Goal: Task Accomplishment & Management: Manage account settings

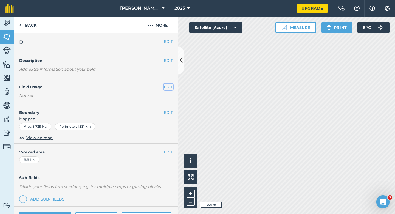
click at [167, 86] on button "EDIT" at bounding box center [168, 87] width 9 height 6
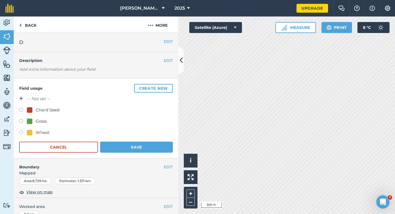
click at [167, 86] on button "Create new" at bounding box center [153, 88] width 39 height 9
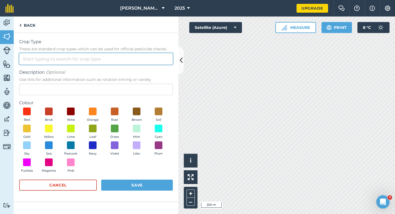
click at [155, 55] on input "Crop Type These are standard crop types which can be used for official pesticid…" at bounding box center [96, 59] width 154 height 12
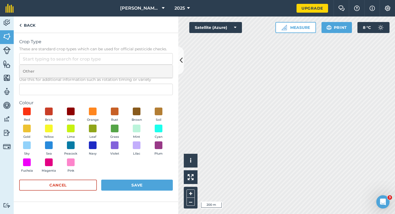
click at [155, 65] on li "Other" at bounding box center [95, 71] width 153 height 13
type input "Other"
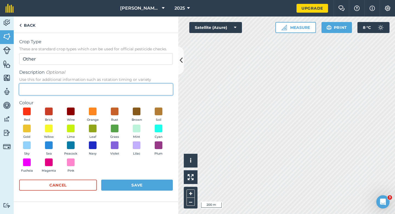
click at [155, 85] on input "Description Optional Use this for additional information such as rotation timin…" at bounding box center [96, 89] width 154 height 12
type input "Watties Broad Beans"
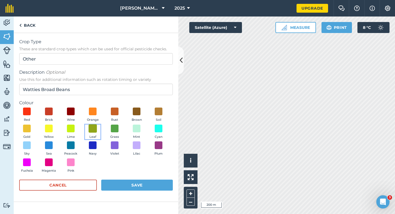
click at [89, 126] on span at bounding box center [93, 128] width 9 height 9
click at [129, 185] on button "Save" at bounding box center [137, 184] width 72 height 11
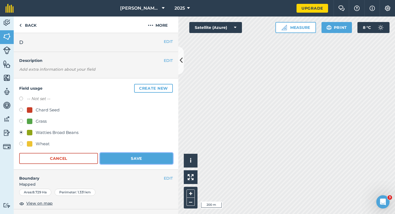
click at [146, 155] on button "Save" at bounding box center [136, 158] width 73 height 11
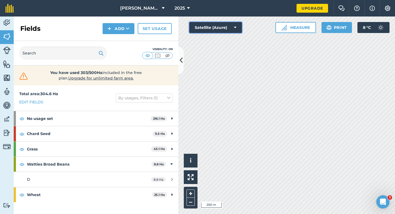
click at [231, 27] on button "Satellite (Azure)" at bounding box center [215, 27] width 53 height 11
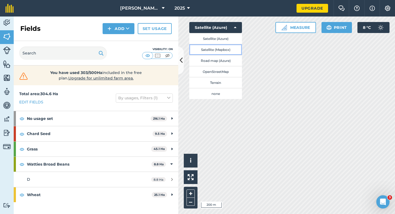
click at [230, 48] on button "Satellite (Mapbox)" at bounding box center [215, 49] width 53 height 11
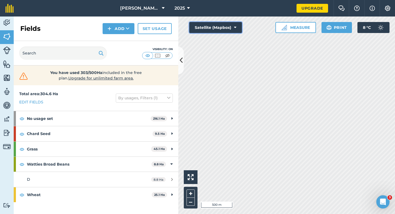
click at [204, 24] on button "Satellite (Mapbox)" at bounding box center [215, 27] width 53 height 11
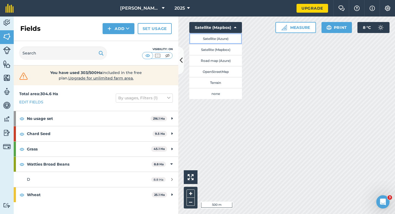
click at [205, 36] on button "Satellite (Azure)" at bounding box center [215, 38] width 53 height 11
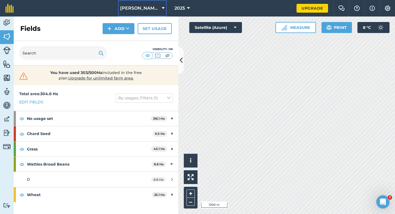
click at [148, 10] on span "[PERSON_NAME] & Sons" at bounding box center [140, 8] width 40 height 7
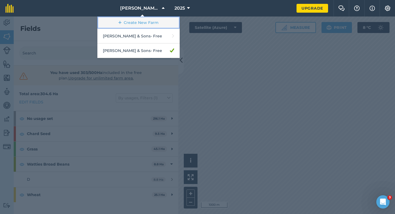
click at [150, 27] on link "Create New Farm" at bounding box center [138, 22] width 82 height 12
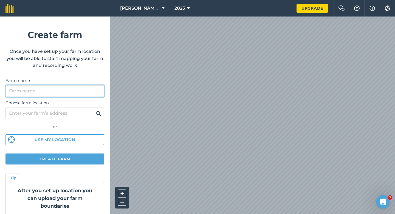
click at [94, 90] on input "Farm name" at bounding box center [54, 91] width 99 height 12
type input "[PERSON_NAME] Farming Partnership"
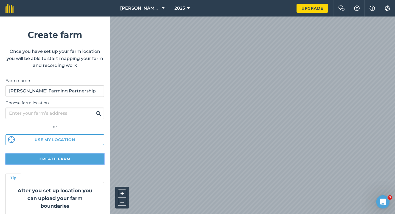
click at [74, 158] on button "Create farm" at bounding box center [54, 158] width 99 height 11
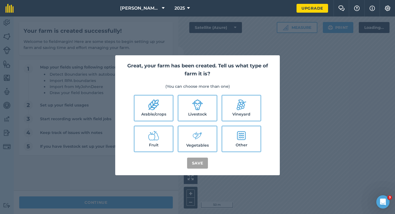
click at [165, 108] on label "Arable/crops" at bounding box center [154, 107] width 38 height 25
checkbox input "true"
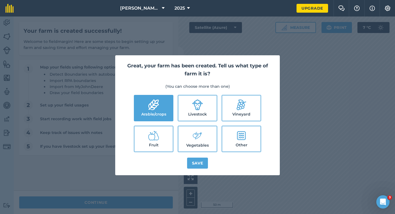
click at [203, 108] on label "Livestock" at bounding box center [197, 107] width 38 height 25
checkbox input "true"
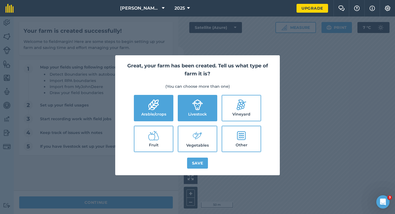
click at [203, 141] on label "Vegetables" at bounding box center [197, 138] width 38 height 25
checkbox input "true"
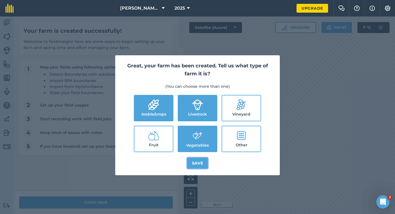
click at [202, 166] on button "Save" at bounding box center [197, 162] width 21 height 11
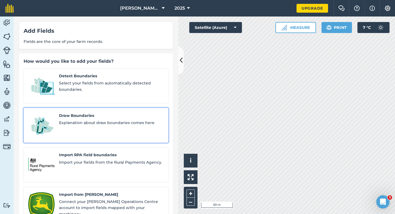
click at [104, 119] on span "Explanation about draw boundaries comes here" at bounding box center [111, 122] width 105 height 6
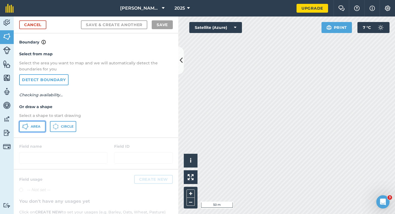
click at [34, 124] on span "Area" at bounding box center [36, 126] width 10 height 4
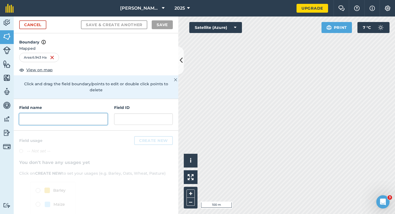
click at [63, 113] on input "text" at bounding box center [63, 119] width 88 height 12
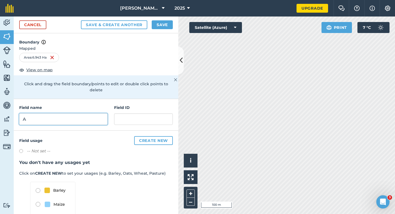
type input "A"
click at [163, 22] on button "Save" at bounding box center [162, 24] width 21 height 9
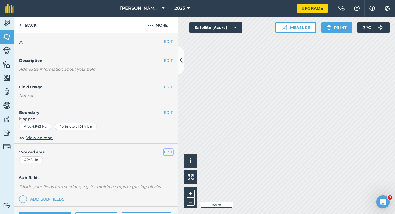
click at [169, 151] on button "EDIT" at bounding box center [168, 152] width 9 height 6
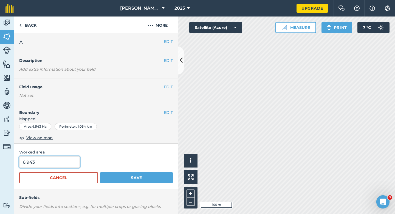
click at [40, 165] on input "6.943" at bounding box center [49, 162] width 61 height 12
type input "7"
click at [100, 172] on button "Save" at bounding box center [136, 177] width 73 height 11
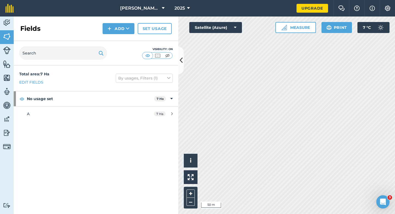
click at [122, 23] on div "Fields Add Set usage" at bounding box center [96, 28] width 165 height 24
click at [122, 37] on div "Fields Add Set usage" at bounding box center [96, 28] width 165 height 24
click at [122, 29] on button "Add" at bounding box center [119, 28] width 32 height 11
click at [122, 41] on link "Draw" at bounding box center [118, 41] width 30 height 12
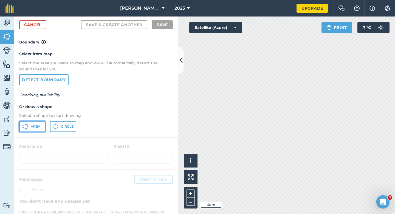
click at [40, 124] on span "Area" at bounding box center [36, 126] width 10 height 4
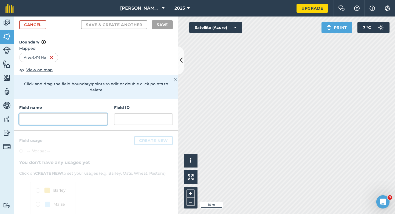
click at [86, 116] on input "text" at bounding box center [63, 119] width 88 height 12
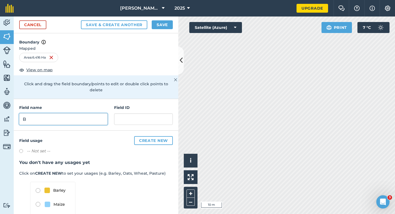
type input "B"
click at [164, 28] on button "Save" at bounding box center [162, 24] width 21 height 9
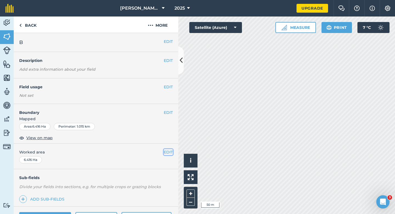
click at [168, 152] on button "EDIT" at bounding box center [168, 152] width 9 height 6
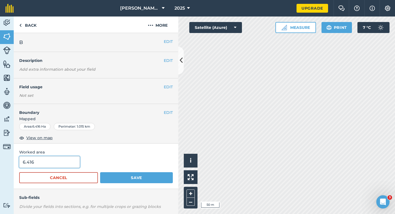
click at [55, 162] on input "6.416" at bounding box center [49, 162] width 61 height 12
type input "6.4"
click at [100, 172] on button "Save" at bounding box center [136, 177] width 73 height 11
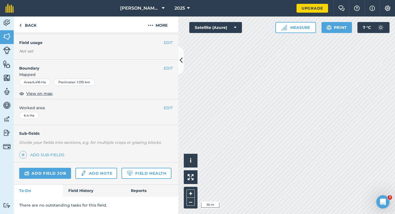
scroll to position [44, 0]
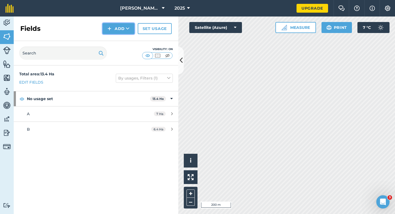
click at [114, 27] on button "Add" at bounding box center [119, 28] width 32 height 11
click at [115, 37] on link "Draw" at bounding box center [118, 41] width 30 height 12
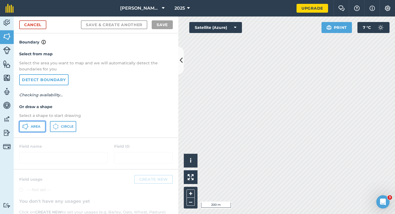
click at [44, 128] on button "Area" at bounding box center [32, 126] width 26 height 11
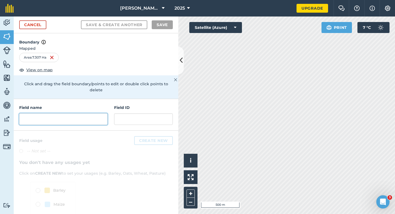
click at [82, 113] on input "text" at bounding box center [63, 119] width 88 height 12
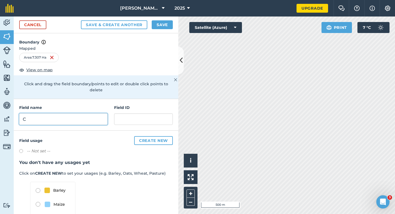
type input "C"
click at [162, 26] on button "Save" at bounding box center [162, 24] width 21 height 9
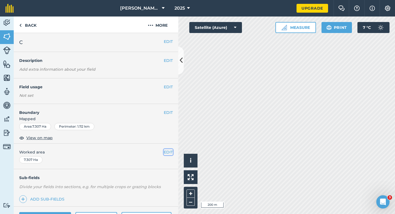
click at [168, 150] on button "EDIT" at bounding box center [168, 152] width 9 height 6
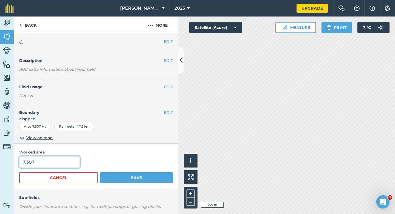
click at [54, 163] on input "7.307" at bounding box center [49, 162] width 61 height 12
type input "7.3"
click at [100, 172] on button "Save" at bounding box center [136, 177] width 73 height 11
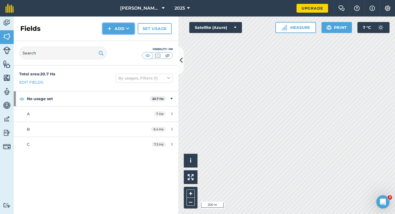
click at [107, 31] on button "Add" at bounding box center [119, 28] width 32 height 11
click at [109, 36] on link "Draw" at bounding box center [118, 41] width 30 height 12
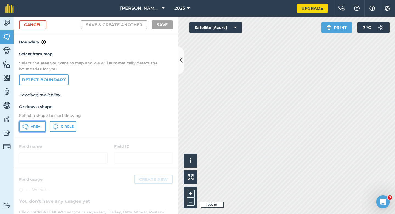
click at [36, 126] on span "Area" at bounding box center [36, 126] width 10 height 4
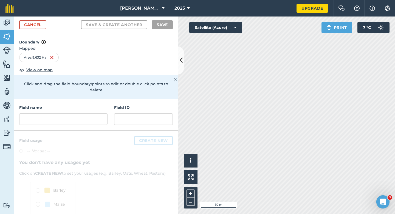
click at [89, 119] on div "Field name Field ID" at bounding box center [96, 115] width 165 height 32
click at [90, 113] on input "text" at bounding box center [63, 119] width 88 height 12
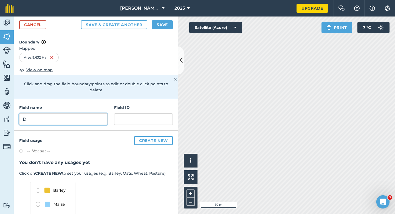
type input "D"
click at [167, 25] on button "Save" at bounding box center [162, 24] width 21 height 9
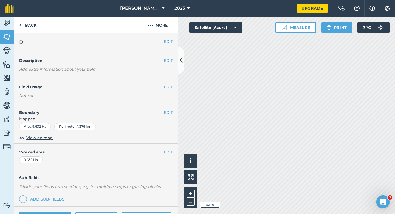
click at [169, 147] on div "EDIT Worked area 9.632 Ha" at bounding box center [96, 156] width 165 height 26
click at [169, 152] on button "EDIT" at bounding box center [168, 152] width 9 height 6
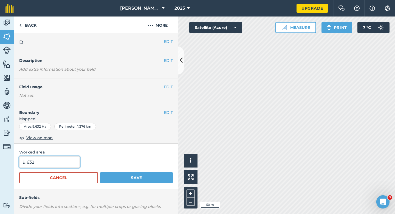
click at [58, 166] on input "9.632" at bounding box center [49, 162] width 61 height 12
type input "9.6"
click at [100, 172] on button "Save" at bounding box center [136, 177] width 73 height 11
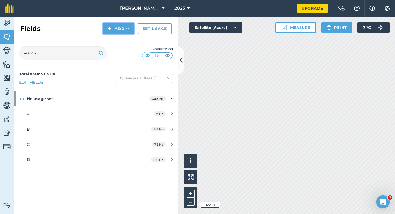
click at [114, 28] on button "Add" at bounding box center [119, 28] width 32 height 11
click at [114, 37] on link "Draw" at bounding box center [118, 41] width 30 height 12
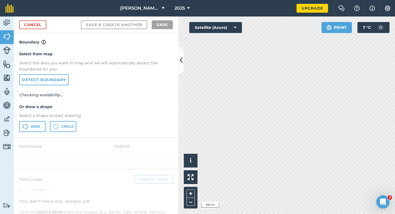
click at [37, 120] on div "Select from map Select the area you want to map and we will automatically detec…" at bounding box center [96, 91] width 165 height 92
click at [37, 124] on span "Area" at bounding box center [36, 126] width 10 height 4
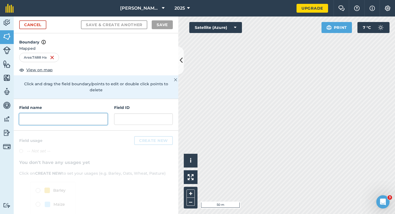
click at [96, 114] on input "text" at bounding box center [63, 119] width 88 height 12
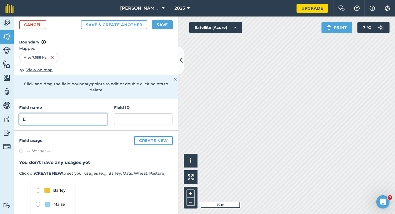
type input "E"
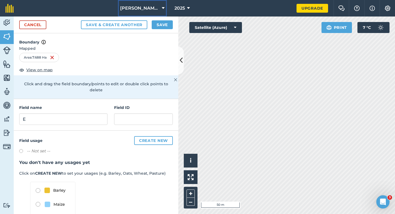
click at [163, 16] on button "[PERSON_NAME] Farming Partnership" at bounding box center [142, 8] width 49 height 16
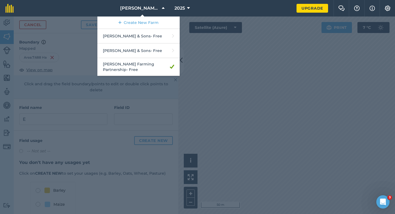
click at [208, 30] on div at bounding box center [197, 114] width 395 height 197
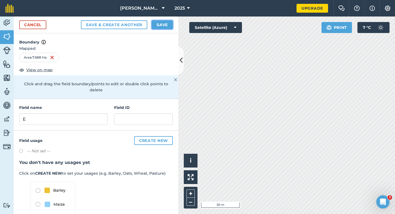
click at [160, 24] on button "Save" at bounding box center [162, 24] width 21 height 9
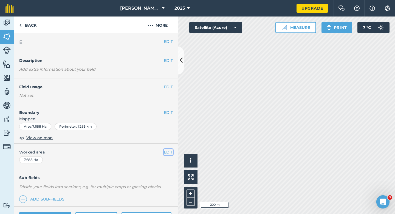
click at [172, 149] on button "EDIT" at bounding box center [168, 152] width 9 height 6
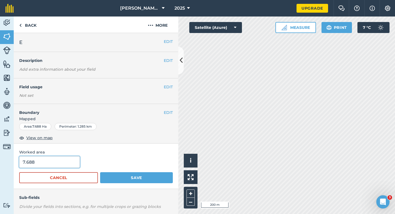
click at [62, 167] on input "7.688" at bounding box center [49, 162] width 61 height 12
type input "7.7"
click at [100, 172] on button "Save" at bounding box center [136, 177] width 73 height 11
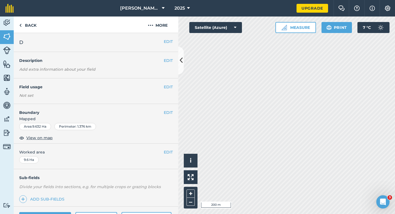
click at [170, 117] on span "Mapped" at bounding box center [96, 119] width 165 height 6
click at [166, 111] on button "EDIT" at bounding box center [168, 112] width 9 height 6
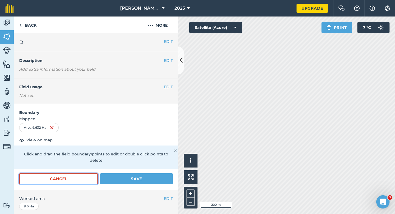
click at [89, 173] on button "Cancel" at bounding box center [58, 178] width 79 height 11
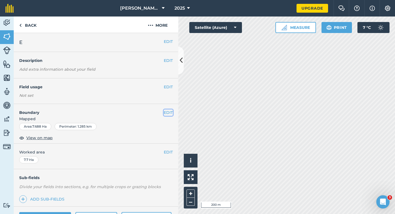
click at [168, 115] on button "EDIT" at bounding box center [168, 112] width 9 height 6
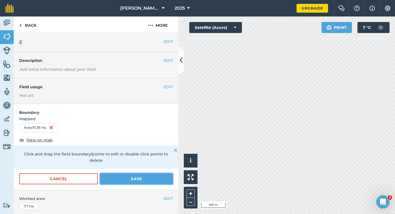
click at [114, 175] on button "Save" at bounding box center [136, 178] width 73 height 11
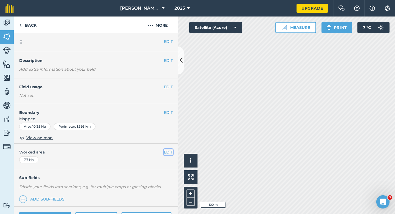
click at [171, 152] on button "EDIT" at bounding box center [168, 152] width 9 height 6
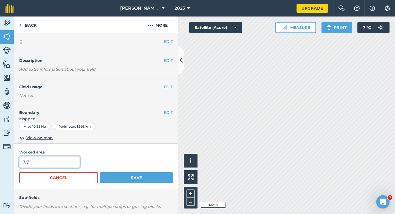
click at [36, 164] on input "7.7" at bounding box center [49, 162] width 61 height 12
type input "10.4"
click at [100, 172] on button "Save" at bounding box center [136, 177] width 73 height 11
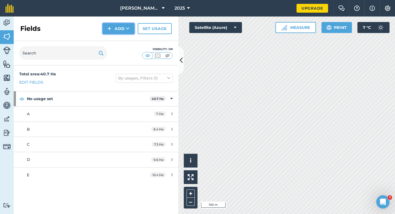
click at [115, 27] on button "Add" at bounding box center [119, 28] width 32 height 11
click at [114, 38] on link "Draw" at bounding box center [118, 41] width 30 height 12
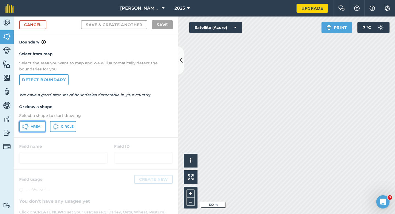
click at [36, 128] on span "Area" at bounding box center [36, 126] width 10 height 4
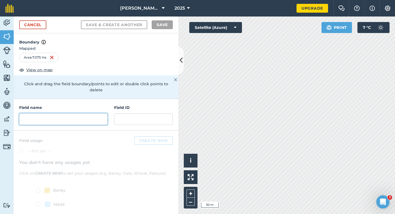
click at [61, 113] on input "text" at bounding box center [63, 119] width 88 height 12
click at [102, 117] on input "text" at bounding box center [63, 119] width 88 height 12
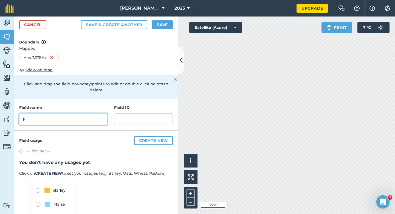
type input "F"
click at [160, 27] on button "Save" at bounding box center [162, 24] width 21 height 9
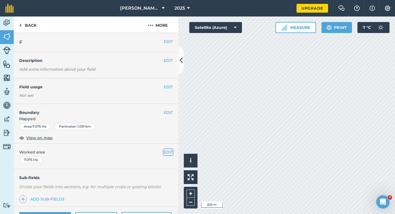
click at [169, 152] on button "EDIT" at bounding box center [168, 152] width 9 height 6
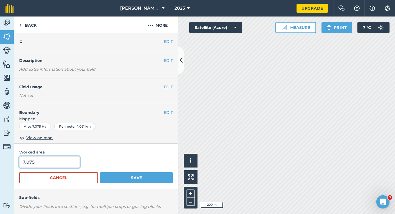
type input "7"
click at [63, 165] on input "7" at bounding box center [49, 162] width 61 height 12
click at [100, 172] on button "Save" at bounding box center [136, 177] width 73 height 11
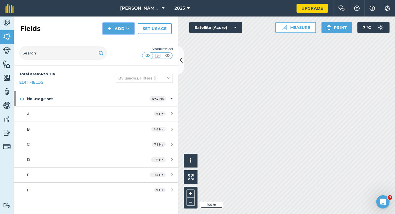
click at [107, 24] on button "Add" at bounding box center [119, 28] width 32 height 11
click at [113, 39] on link "Draw" at bounding box center [118, 41] width 30 height 12
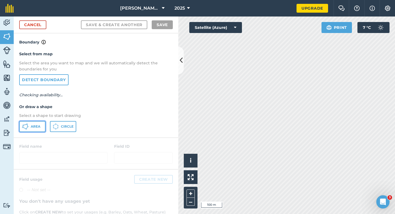
click at [35, 130] on button "Area" at bounding box center [32, 126] width 26 height 11
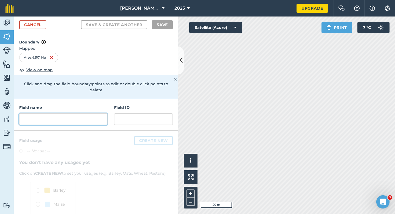
click at [101, 113] on input "text" at bounding box center [63, 119] width 88 height 12
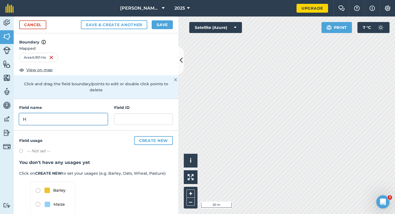
type input "H"
click at [162, 25] on button "Save" at bounding box center [162, 24] width 21 height 9
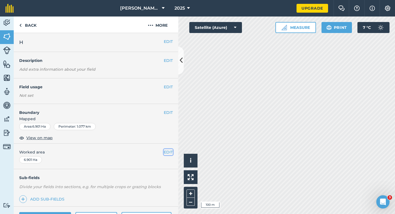
click at [170, 149] on button "EDIT" at bounding box center [168, 152] width 9 height 6
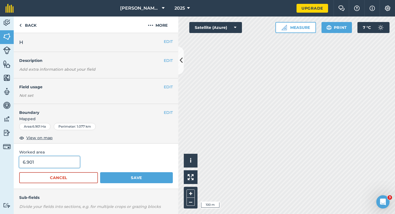
click at [62, 157] on input "6.901" at bounding box center [49, 162] width 61 height 12
type input "7"
click at [100, 172] on button "Save" at bounding box center [136, 177] width 73 height 11
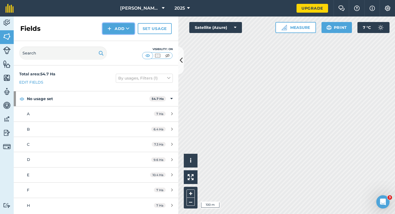
click at [129, 26] on button "Add" at bounding box center [119, 28] width 32 height 11
click at [125, 41] on link "Draw" at bounding box center [118, 41] width 30 height 12
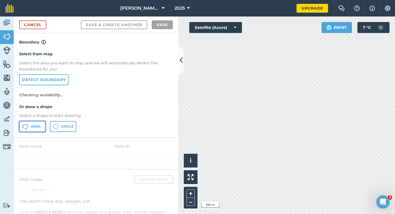
click at [35, 128] on button "Area" at bounding box center [32, 126] width 26 height 11
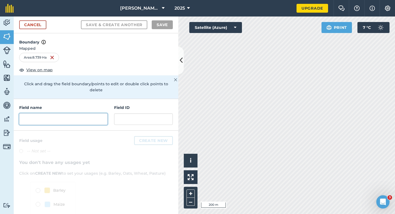
click at [93, 118] on input "text" at bounding box center [63, 119] width 88 height 12
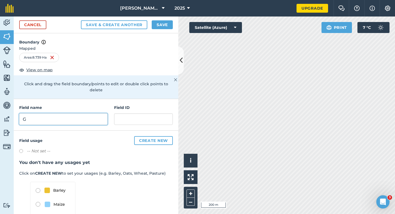
type input "G"
click at [165, 26] on button "Save" at bounding box center [162, 24] width 21 height 9
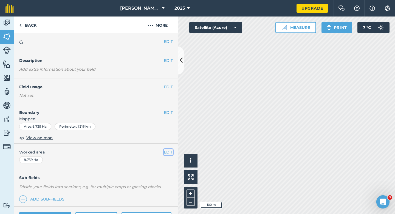
click at [169, 151] on button "EDIT" at bounding box center [168, 152] width 9 height 6
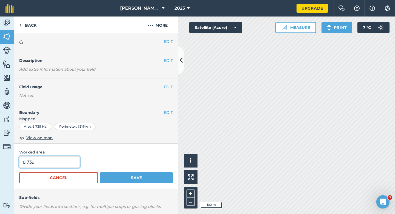
click at [58, 162] on input "8.739" at bounding box center [49, 162] width 61 height 12
type input "8.8"
click at [100, 172] on button "Save" at bounding box center [136, 177] width 73 height 11
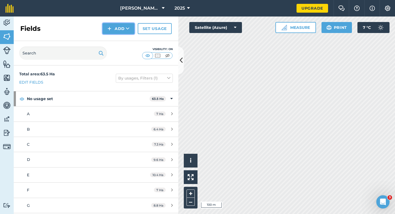
click at [114, 31] on button "Add" at bounding box center [119, 28] width 32 height 11
click at [114, 40] on link "Draw" at bounding box center [118, 41] width 30 height 12
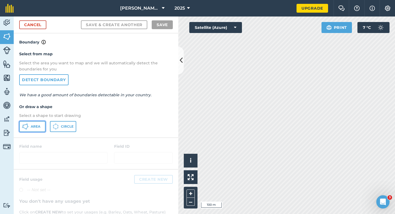
click at [27, 125] on icon at bounding box center [25, 126] width 7 height 7
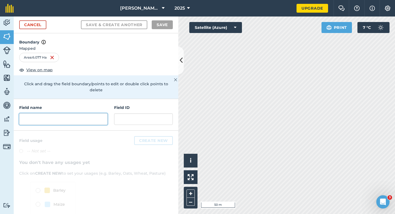
click at [103, 113] on input "text" at bounding box center [63, 119] width 88 height 12
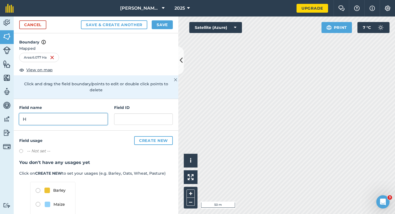
type input "H"
click at [163, 24] on button "Save" at bounding box center [162, 24] width 21 height 9
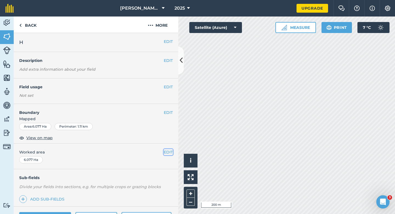
click at [173, 151] on button "EDIT" at bounding box center [168, 152] width 9 height 6
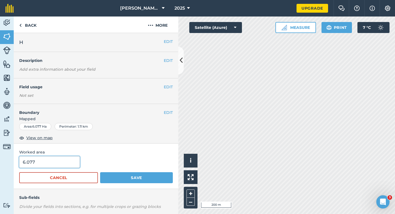
click at [69, 160] on input "6.077" at bounding box center [49, 162] width 61 height 12
type input "6"
click at [100, 172] on button "Save" at bounding box center [136, 177] width 73 height 11
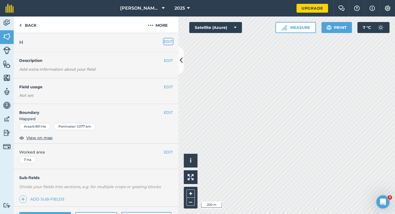
click at [169, 40] on button "EDIT" at bounding box center [168, 41] width 9 height 6
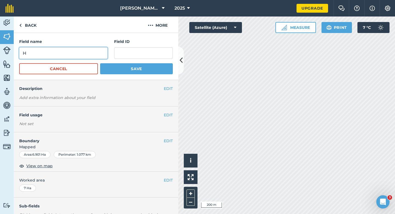
click at [90, 56] on input "H" at bounding box center [63, 53] width 88 height 12
click at [90, 56] on input "I" at bounding box center [63, 53] width 88 height 12
type input "I"
click at [100, 63] on button "Save" at bounding box center [136, 68] width 73 height 11
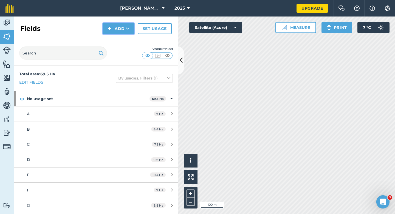
click at [120, 30] on button "Add" at bounding box center [119, 28] width 32 height 11
click at [121, 42] on link "Draw" at bounding box center [118, 41] width 30 height 12
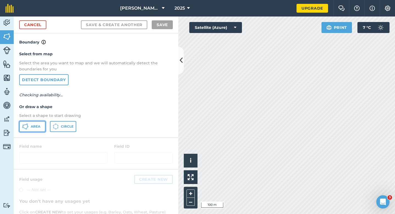
click at [29, 127] on button "Area" at bounding box center [32, 126] width 26 height 11
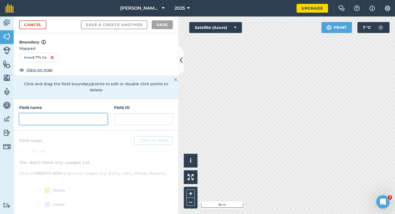
click at [99, 113] on input "text" at bounding box center [63, 119] width 88 height 12
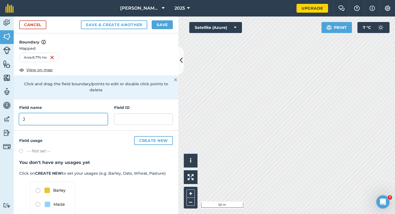
type input "J"
click at [163, 27] on button "Save" at bounding box center [162, 24] width 21 height 9
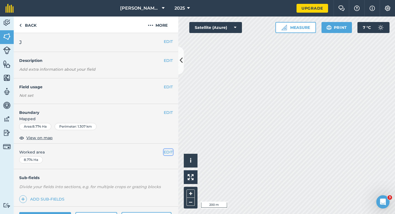
click at [166, 153] on button "EDIT" at bounding box center [168, 152] width 9 height 6
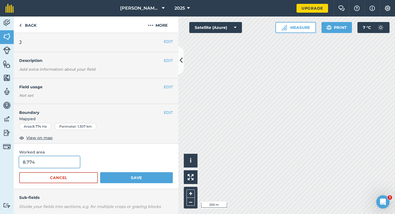
click at [58, 159] on input "8.774" at bounding box center [49, 162] width 61 height 12
type input "8.8"
click at [100, 172] on button "Save" at bounding box center [136, 177] width 73 height 11
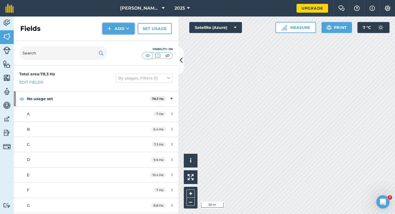
click at [121, 30] on button "Add" at bounding box center [119, 28] width 32 height 11
click at [121, 36] on link "Draw" at bounding box center [118, 41] width 30 height 12
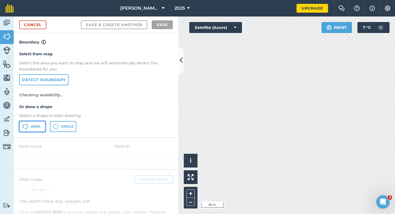
click at [37, 124] on button "Area" at bounding box center [32, 126] width 26 height 11
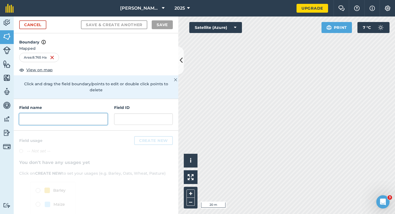
click at [94, 113] on input "text" at bounding box center [63, 119] width 88 height 12
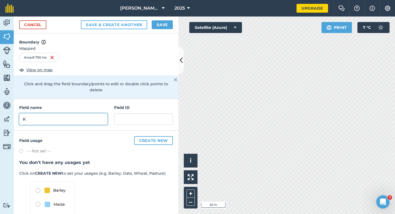
type input "K"
click at [163, 27] on button "Save" at bounding box center [162, 24] width 21 height 9
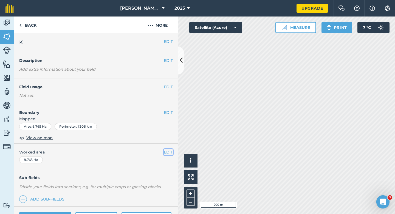
click at [169, 153] on button "EDIT" at bounding box center [168, 152] width 9 height 6
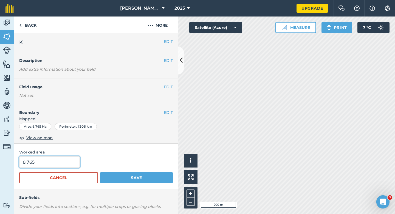
click at [63, 161] on input "8.765" at bounding box center [49, 162] width 61 height 12
type input "8.8"
click at [100, 172] on button "Save" at bounding box center [136, 177] width 73 height 11
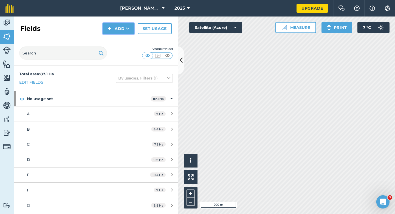
click at [113, 30] on button "Add" at bounding box center [119, 28] width 32 height 11
click at [113, 35] on link "Draw" at bounding box center [118, 41] width 30 height 12
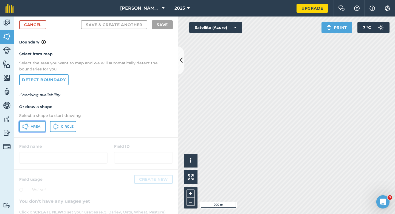
click at [37, 130] on button "Area" at bounding box center [32, 126] width 26 height 11
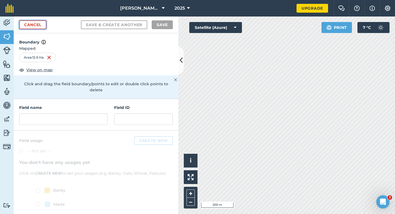
click at [44, 25] on link "Cancel" at bounding box center [32, 24] width 27 height 9
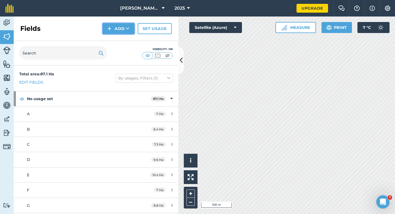
click at [109, 30] on img at bounding box center [110, 28] width 4 height 7
click at [116, 40] on link "Draw" at bounding box center [118, 41] width 30 height 12
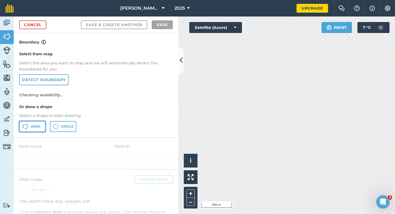
click at [42, 125] on button "Area" at bounding box center [32, 126] width 26 height 11
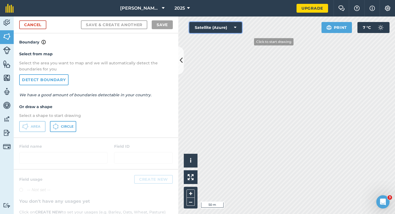
click at [284, 82] on div "Click to start drawing i © 2025 TomTom, Microsoft 50 m + – Satellite (Azure) Pr…" at bounding box center [286, 114] width 217 height 197
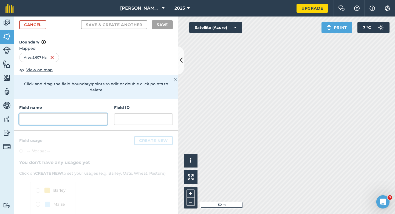
click at [88, 115] on input "text" at bounding box center [63, 119] width 88 height 12
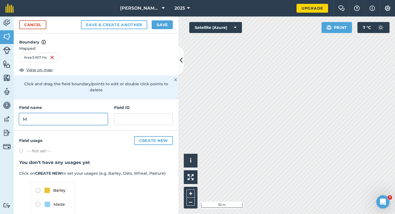
type input "M"
click at [156, 27] on button "Save" at bounding box center [162, 24] width 21 height 9
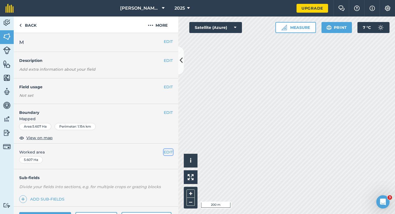
click at [167, 151] on button "EDIT" at bounding box center [168, 152] width 9 height 6
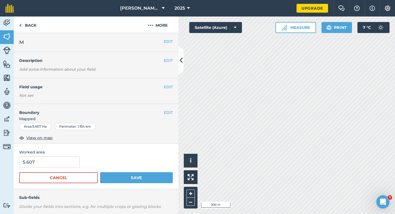
click at [60, 169] on form "5.607 Cancel Save" at bounding box center [96, 169] width 154 height 27
type input "6"
click at [60, 167] on input "6" at bounding box center [49, 162] width 61 height 12
click at [100, 172] on button "Save" at bounding box center [136, 177] width 73 height 11
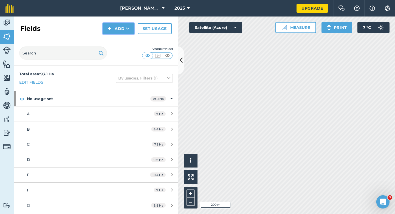
click at [116, 30] on button "Add" at bounding box center [119, 28] width 32 height 11
click at [116, 38] on link "Draw" at bounding box center [118, 41] width 30 height 12
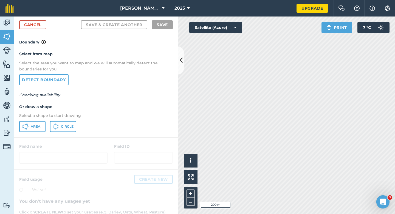
click at [41, 121] on div "Select from map Select the area you want to map and we will automatically detec…" at bounding box center [96, 91] width 165 height 92
click at [32, 129] on button "Area" at bounding box center [32, 126] width 26 height 11
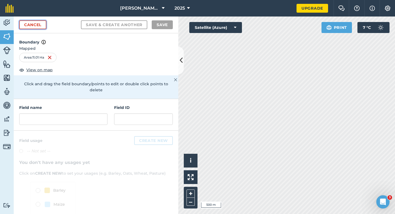
click at [32, 27] on link "Cancel" at bounding box center [32, 24] width 27 height 9
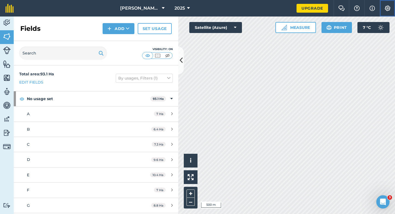
click at [395, 12] on button "Settings" at bounding box center [387, 8] width 15 height 16
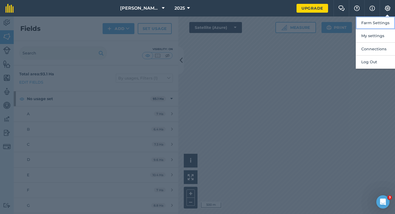
click at [392, 21] on button "Farm Settings" at bounding box center [375, 22] width 39 height 13
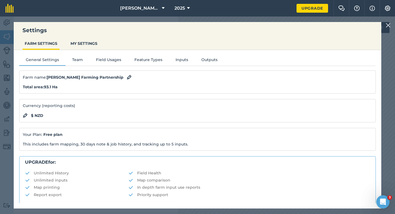
scroll to position [105, 0]
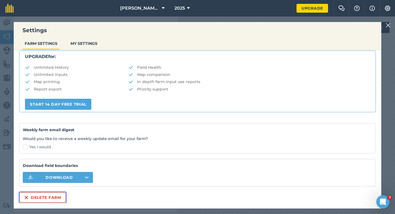
click at [51, 197] on button "Delete farm" at bounding box center [42, 197] width 47 height 11
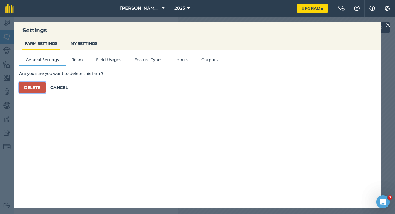
click at [41, 90] on button "Delete" at bounding box center [32, 87] width 26 height 11
